Goal: Task Accomplishment & Management: Manage account settings

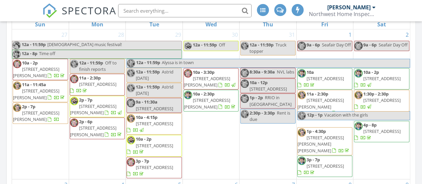
scroll to position [293, 0]
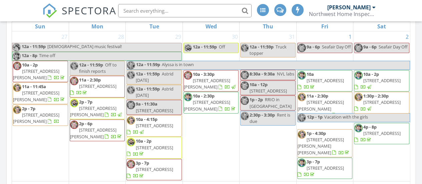
drag, startPoint x: 423, startPoint y: 20, endPoint x: 426, endPoint y: 76, distance: 55.4
click at [421, 76] on html "SPECTORA Rory James Northwest Home Inspector Role: Inspector Dashboard New Insp…" at bounding box center [211, 164] width 422 height 915
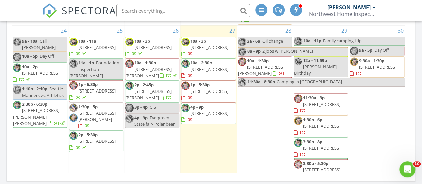
scroll to position [524, 0]
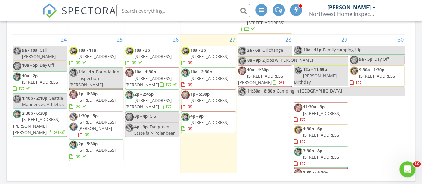
click at [195, 53] on span "520 208th Ave NE, Sammamish 98074" at bounding box center [208, 56] width 37 height 6
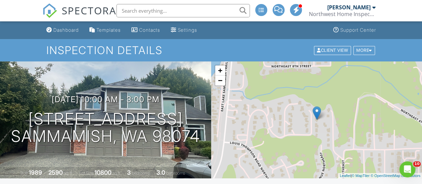
drag, startPoint x: 424, startPoint y: 18, endPoint x: 426, endPoint y: 6, distance: 12.2
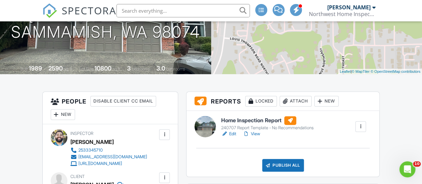
scroll to position [145, 0]
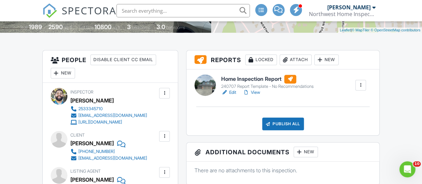
click at [233, 92] on link "Edit" at bounding box center [228, 92] width 15 height 7
